Goal: Transaction & Acquisition: Purchase product/service

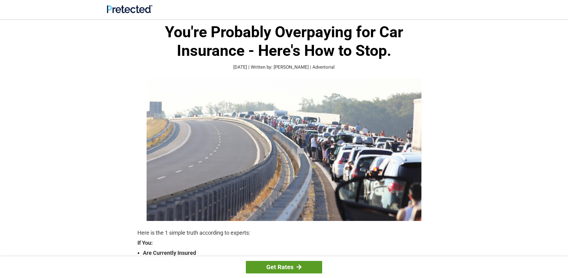
click at [283, 265] on link "Get Rates" at bounding box center [284, 267] width 76 height 13
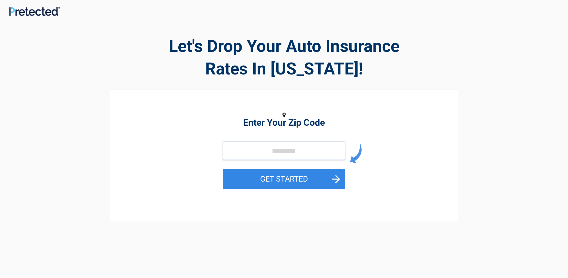
click at [261, 158] on input "tel" at bounding box center [284, 151] width 122 height 18
click at [257, 156] on input "tel" at bounding box center [284, 151] width 122 height 18
click at [269, 152] on input "tel" at bounding box center [284, 151] width 122 height 18
type input "*****"
click at [223, 169] on button "GET STARTED" at bounding box center [284, 179] width 122 height 20
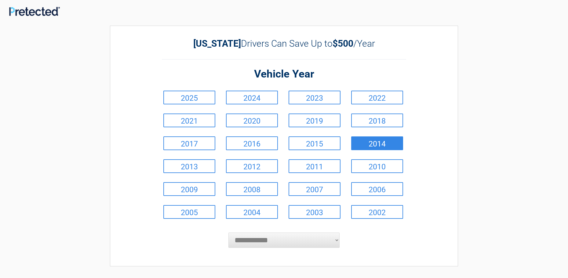
click at [373, 144] on link "2014" at bounding box center [377, 143] width 52 height 14
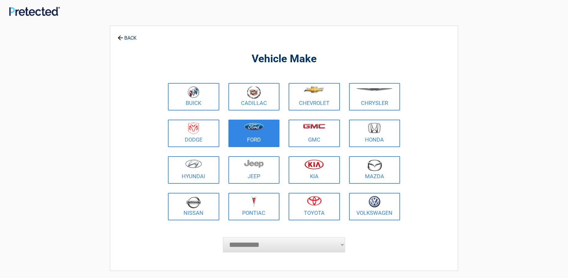
click at [242, 131] on figure at bounding box center [254, 130] width 44 height 14
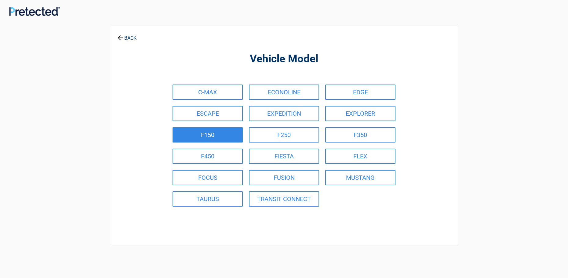
click at [219, 134] on link "F150" at bounding box center [207, 134] width 70 height 15
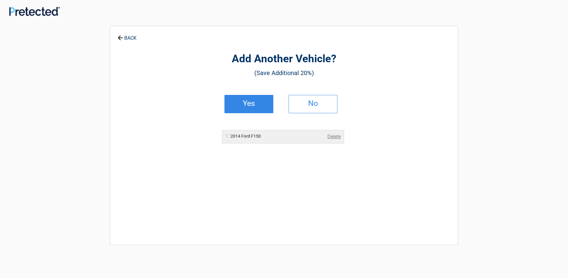
click at [250, 106] on h2 "Yes" at bounding box center [249, 103] width 36 height 4
